Goal: Information Seeking & Learning: Learn about a topic

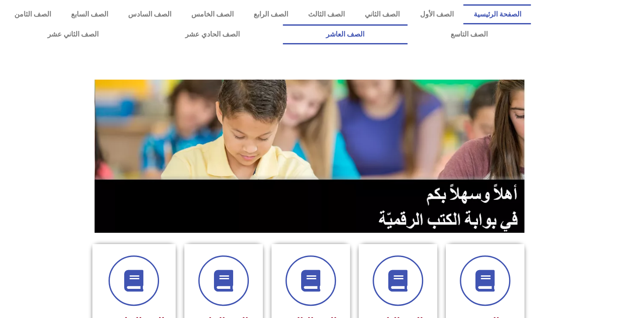
click at [283, 24] on link "الصف العاشر" at bounding box center [345, 34] width 125 height 20
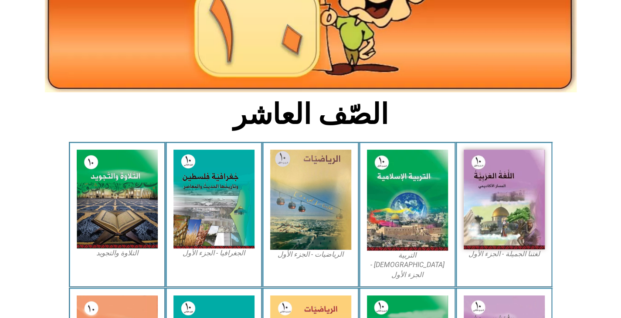
scroll to position [133, 0]
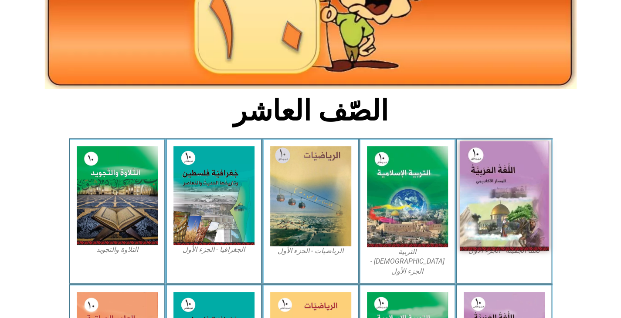
click at [497, 194] on img at bounding box center [503, 197] width 89 height 110
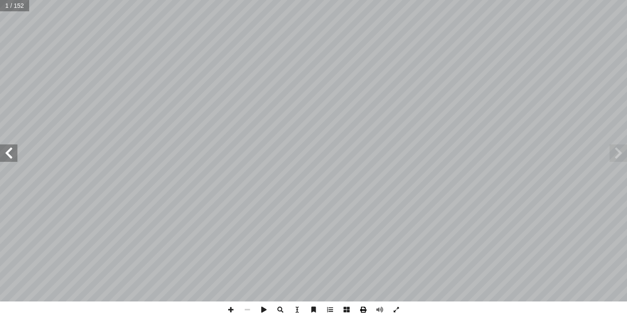
click at [365, 311] on span at bounding box center [363, 310] width 17 height 17
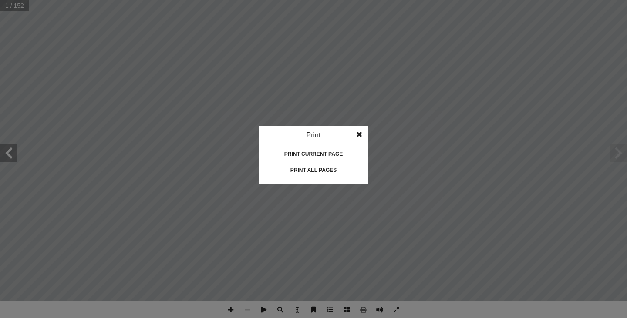
click at [355, 135] on span at bounding box center [360, 134] width 16 height 17
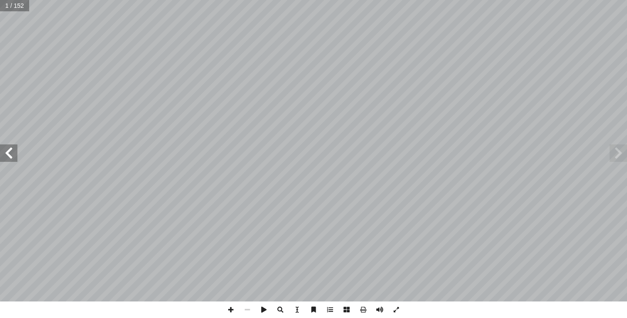
click at [10, 156] on span at bounding box center [8, 153] width 17 height 17
click at [4, 156] on span at bounding box center [8, 153] width 17 height 17
click at [10, 159] on span at bounding box center [8, 153] width 17 height 17
click at [10, 6] on input "text" at bounding box center [17, 5] width 34 height 11
click at [612, 160] on span at bounding box center [618, 153] width 17 height 17
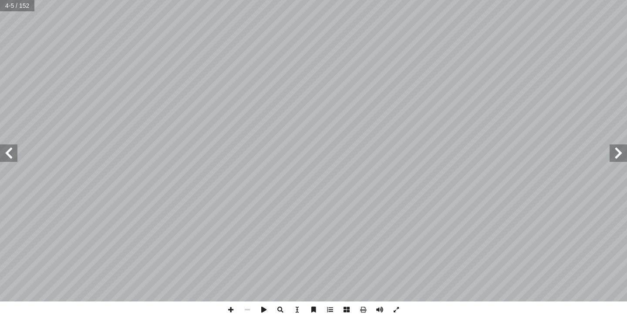
click at [20, 5] on input "text" at bounding box center [17, 5] width 34 height 11
type input "**"
click at [7, 146] on span at bounding box center [8, 153] width 17 height 17
click at [15, 159] on span at bounding box center [8, 153] width 17 height 17
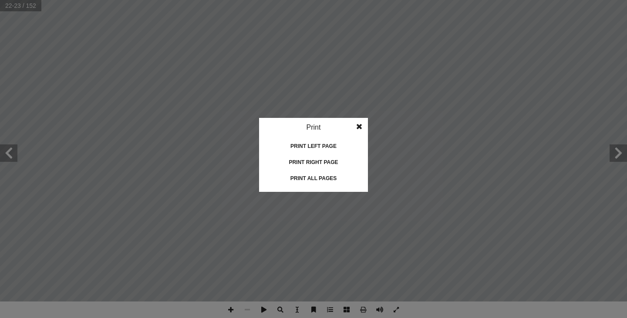
click at [360, 125] on span at bounding box center [360, 126] width 16 height 17
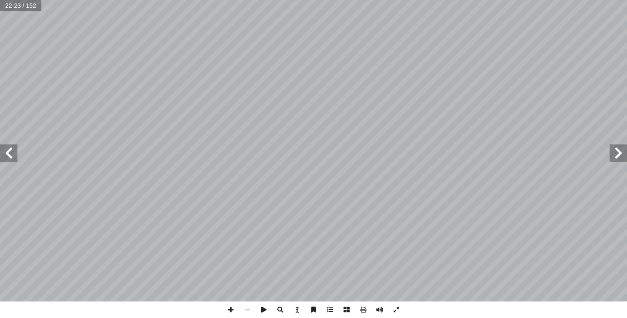
click at [8, 155] on span at bounding box center [8, 153] width 17 height 17
click at [4, 151] on span at bounding box center [8, 153] width 17 height 17
click at [11, 161] on span at bounding box center [8, 153] width 17 height 17
click at [616, 161] on span at bounding box center [618, 153] width 17 height 17
